Goal: Answer question/provide support: Share knowledge or assist other users

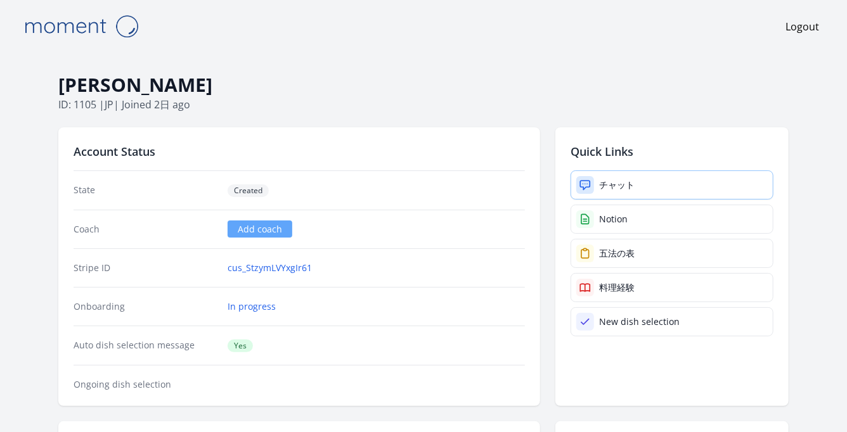
click at [605, 186] on div "チャット" at bounding box center [616, 185] width 35 height 13
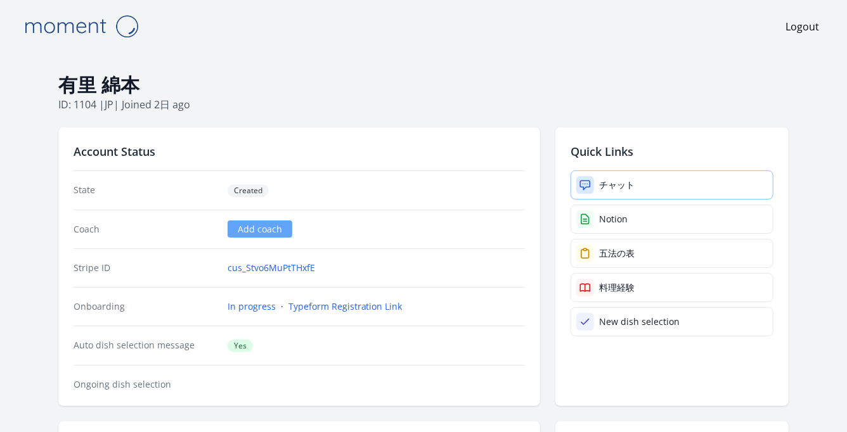
click at [614, 179] on div "チャット" at bounding box center [616, 185] width 35 height 13
click at [244, 265] on link "cus_Stvo6MuPtTHxfE" at bounding box center [271, 268] width 87 height 13
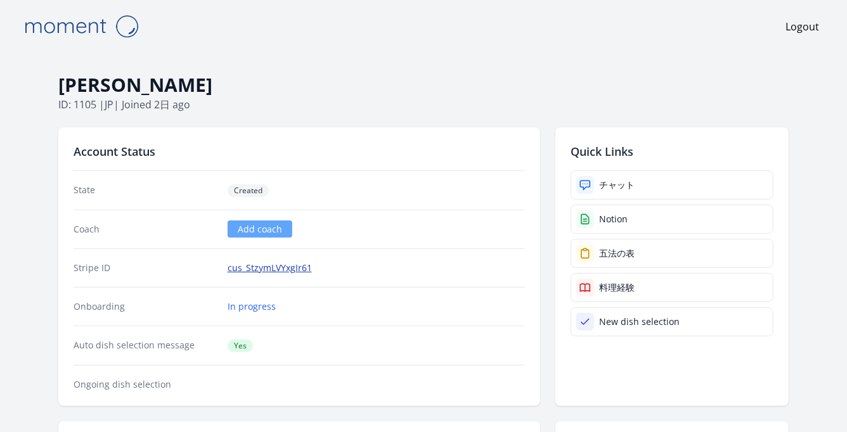
scroll to position [44, 0]
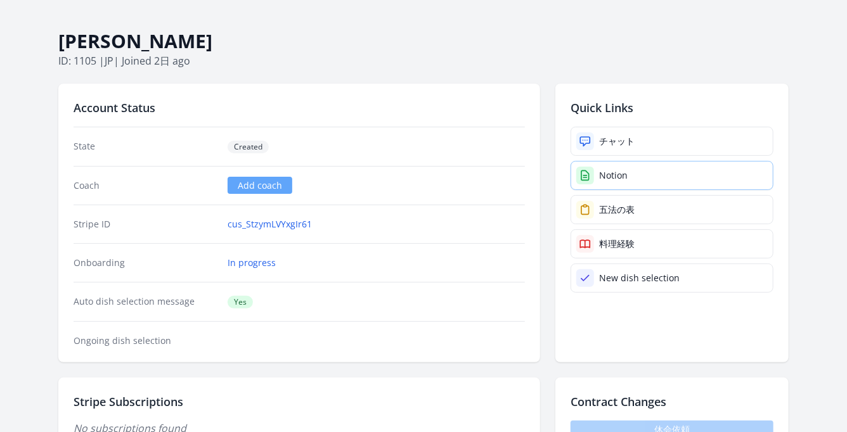
click at [619, 174] on div "Notion" at bounding box center [613, 175] width 29 height 13
click at [260, 225] on link "cus_StzymLVYxgIr61" at bounding box center [270, 224] width 84 height 13
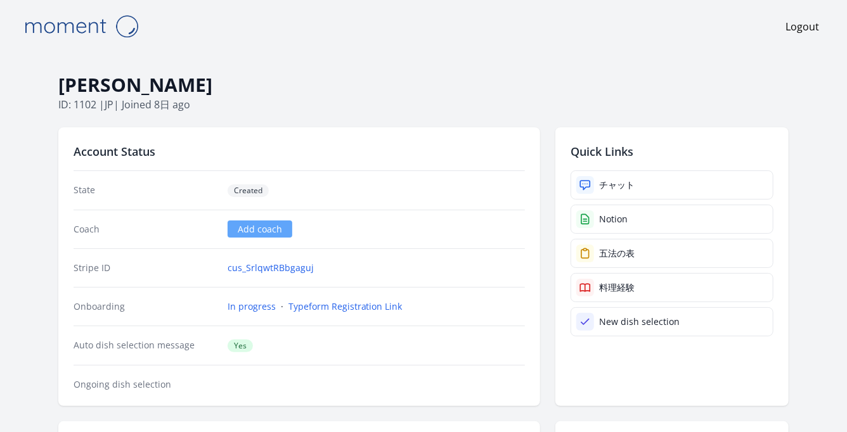
click at [284, 259] on div "Stripe ID cus_SrlqwtRBbgaguj" at bounding box center [299, 267] width 451 height 39
click at [288, 264] on link "cus_SrlqwtRBbgaguj" at bounding box center [271, 268] width 86 height 13
click at [269, 269] on link "cus_Ssts4teE3n53bX" at bounding box center [271, 268] width 86 height 13
click at [618, 183] on div "チャット" at bounding box center [616, 185] width 35 height 13
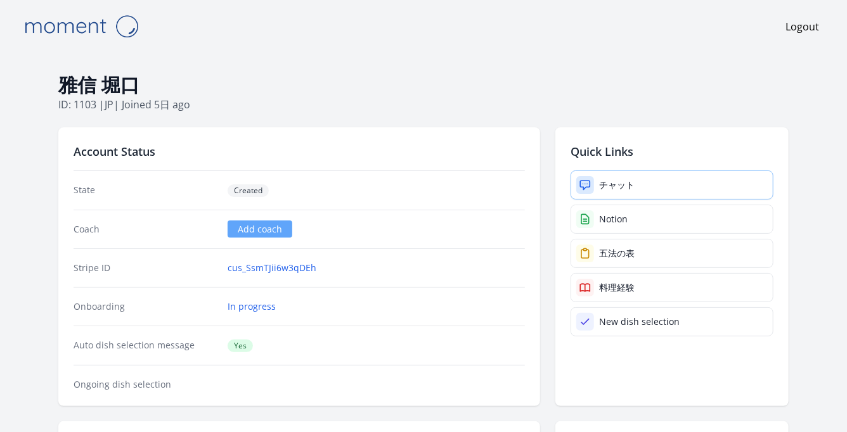
click at [625, 186] on div "チャット" at bounding box center [616, 185] width 35 height 13
click at [250, 270] on link "cus_SsmTJii6w3qDEh" at bounding box center [272, 268] width 89 height 13
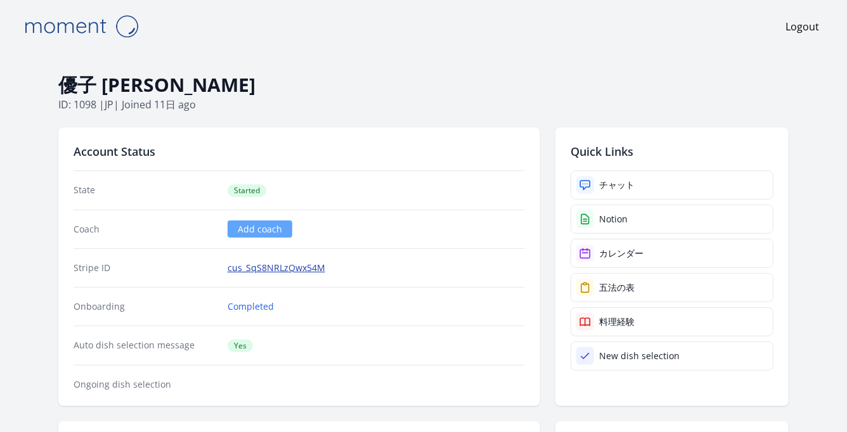
click at [264, 266] on link "cus_SqS8NRLzQwx54M" at bounding box center [277, 268] width 98 height 13
click at [610, 182] on div "チャット" at bounding box center [616, 185] width 35 height 13
click at [274, 266] on link "cus_SqRK27N6NT5Ypo" at bounding box center [276, 268] width 96 height 13
click at [617, 185] on div "チャット" at bounding box center [616, 185] width 35 height 13
click at [288, 267] on link "cus_Sq8zvwanwshFYp" at bounding box center [274, 268] width 93 height 13
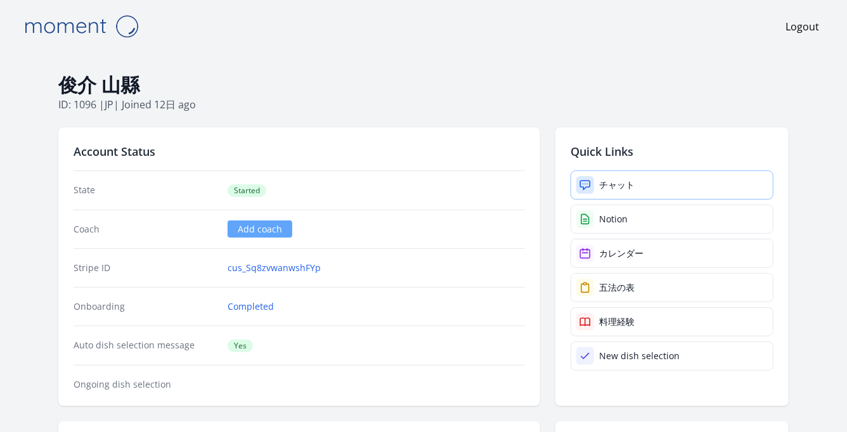
click at [585, 172] on link "チャット" at bounding box center [671, 185] width 203 height 29
click at [277, 272] on link "cus_Sq2a1Nx7Oh0IfD" at bounding box center [273, 268] width 91 height 13
click at [606, 176] on link "チャット" at bounding box center [671, 185] width 203 height 29
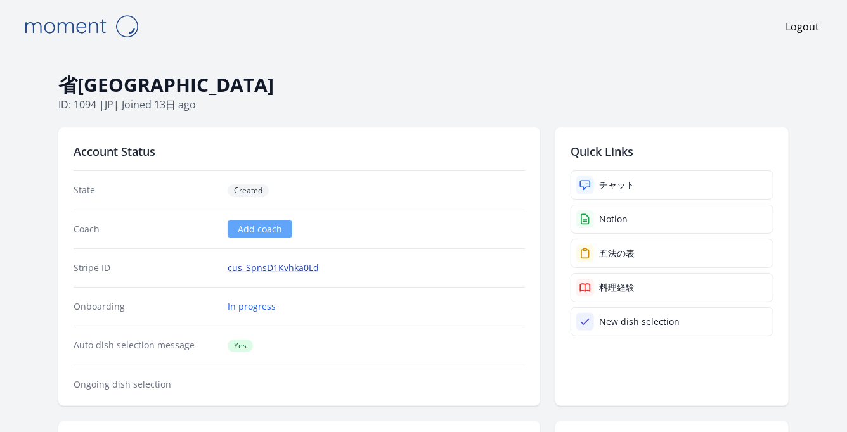
click at [281, 263] on link "cus_SpnsD1Kvhka0Ld" at bounding box center [273, 268] width 91 height 13
click at [610, 182] on div "チャット" at bounding box center [616, 185] width 35 height 13
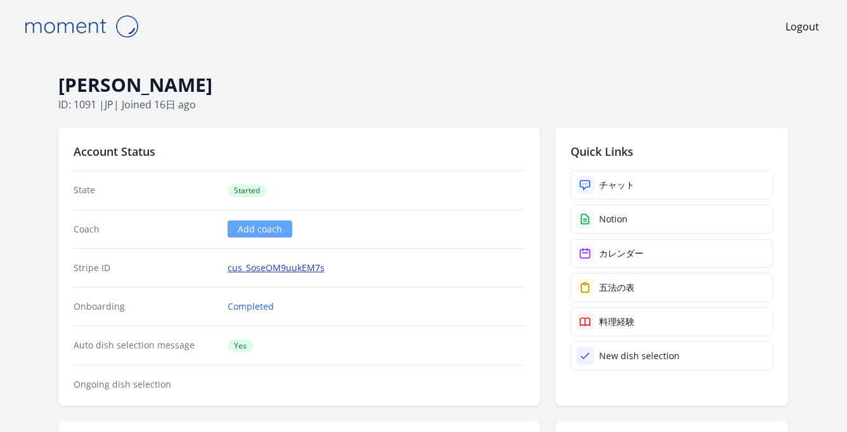
click at [299, 271] on link "cus_SoseOM9uukEM7s" at bounding box center [276, 268] width 97 height 13
click at [280, 272] on link "cus_SpfrbpBqEARzKy" at bounding box center [273, 268] width 90 height 13
click at [615, 190] on div "チャット" at bounding box center [616, 185] width 35 height 13
click at [295, 267] on link "cus_SoseOM9uukEM7s" at bounding box center [276, 268] width 97 height 13
click at [617, 181] on div "チャット" at bounding box center [616, 185] width 35 height 13
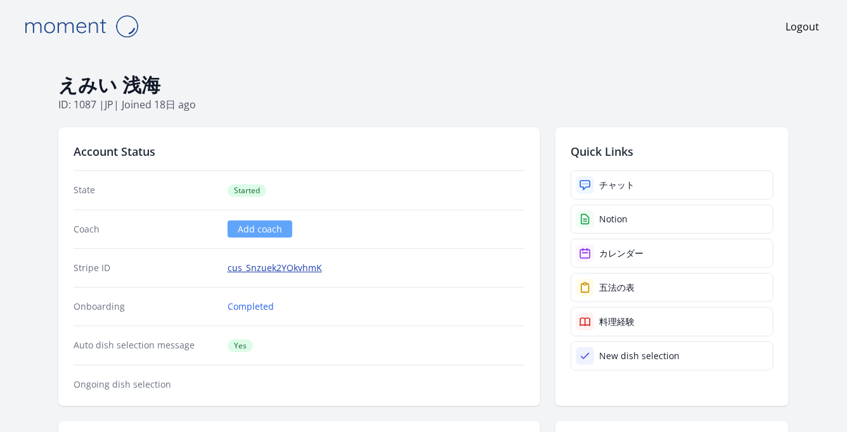
click at [256, 267] on link "cus_Snzuek2YOkvhmK" at bounding box center [275, 268] width 94 height 13
click at [613, 195] on link "チャット" at bounding box center [671, 185] width 203 height 29
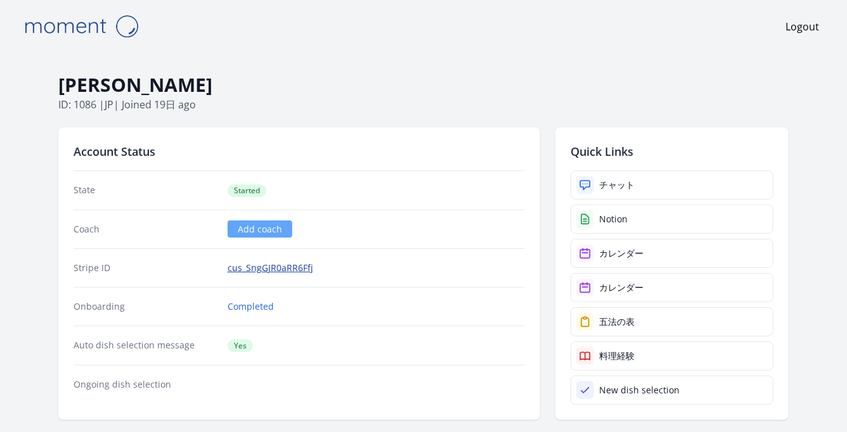
click at [262, 262] on link "cus_SngGJR0aRR6Ffj" at bounding box center [271, 268] width 86 height 13
click at [652, 183] on link "チャット" at bounding box center [671, 185] width 203 height 29
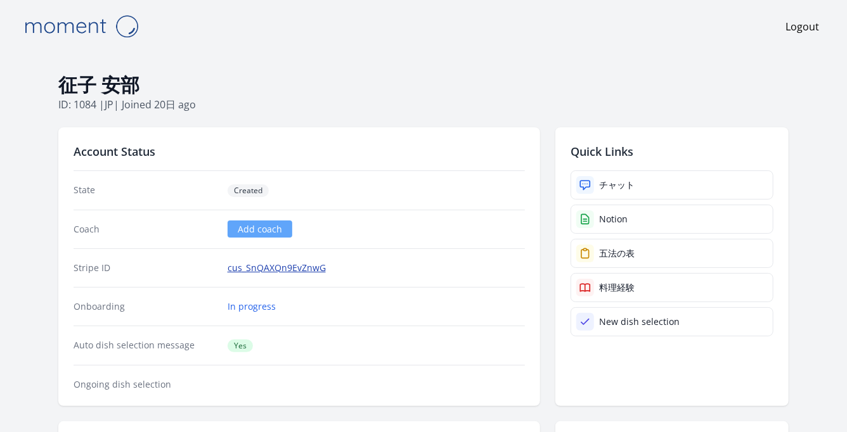
click at [280, 266] on link "cus_SnQAXQn9EvZnwG" at bounding box center [277, 268] width 98 height 13
click at [619, 193] on link "チャット" at bounding box center [671, 185] width 203 height 29
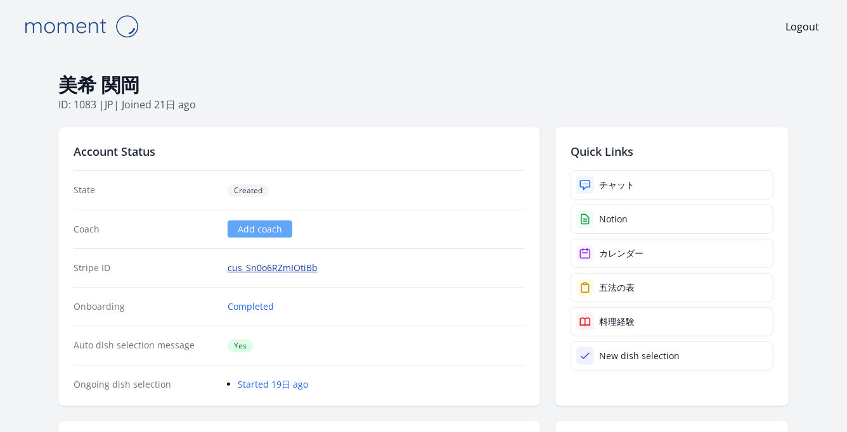
click at [291, 265] on link "cus_Sn0o6RZmIOtiBb" at bounding box center [273, 268] width 90 height 13
click at [607, 177] on link "チャット" at bounding box center [671, 185] width 203 height 29
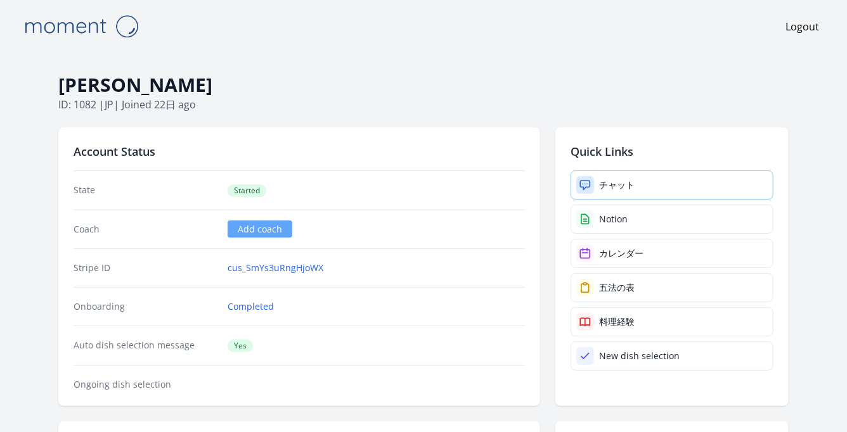
click at [624, 180] on div "チャット" at bounding box center [616, 185] width 35 height 13
